Goal: Transaction & Acquisition: Purchase product/service

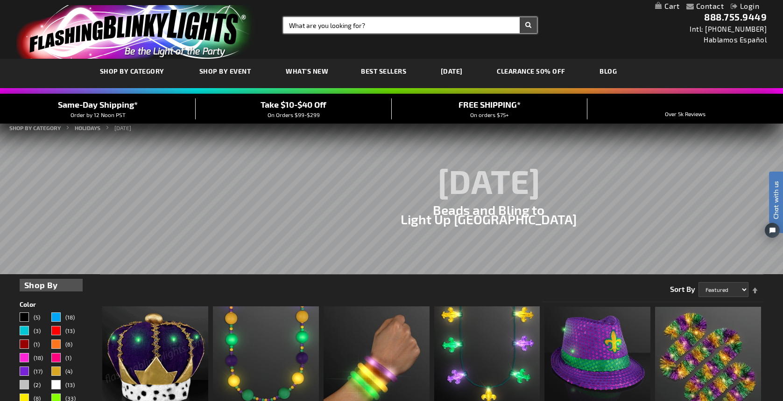
click at [403, 27] on input "Search" at bounding box center [409, 25] width 253 height 16
type input "26"
click at [528, 25] on button "Search" at bounding box center [527, 25] width 17 height 16
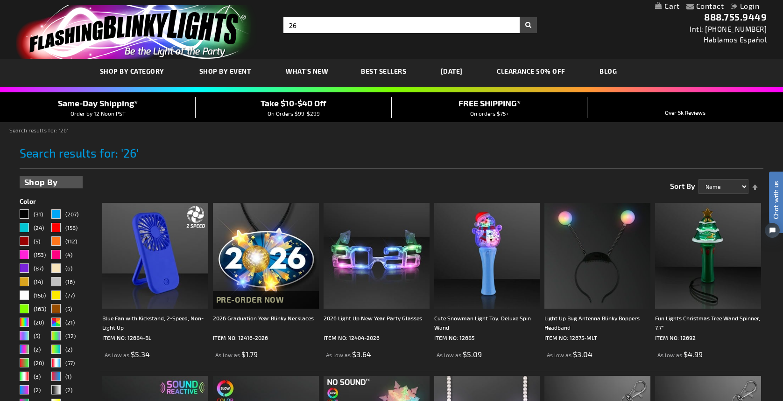
click at [301, 27] on div "Close dialog Get 10% Off Subscribe and save [DATE] Unlock Offer Submit" at bounding box center [391, 200] width 783 height 401
drag, startPoint x: 302, startPoint y: 27, endPoint x: 287, endPoint y: 27, distance: 15.4
click at [287, 27] on input "26" at bounding box center [409, 25] width 253 height 16
type input "ffootball"
click at [528, 25] on button "Search" at bounding box center [527, 25] width 17 height 16
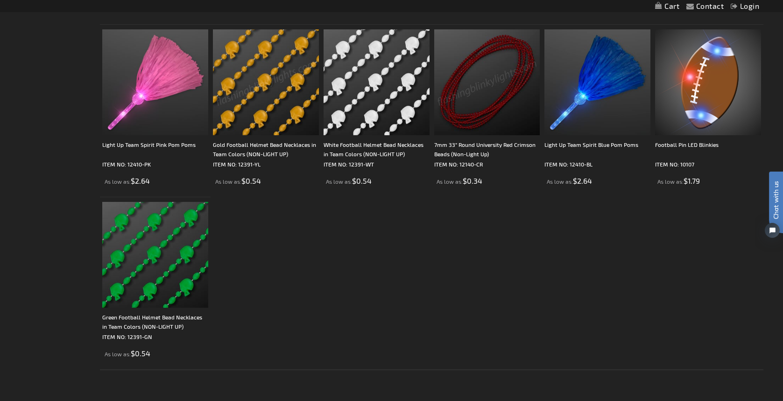
scroll to position [519, 0]
